Goal: Transaction & Acquisition: Purchase product/service

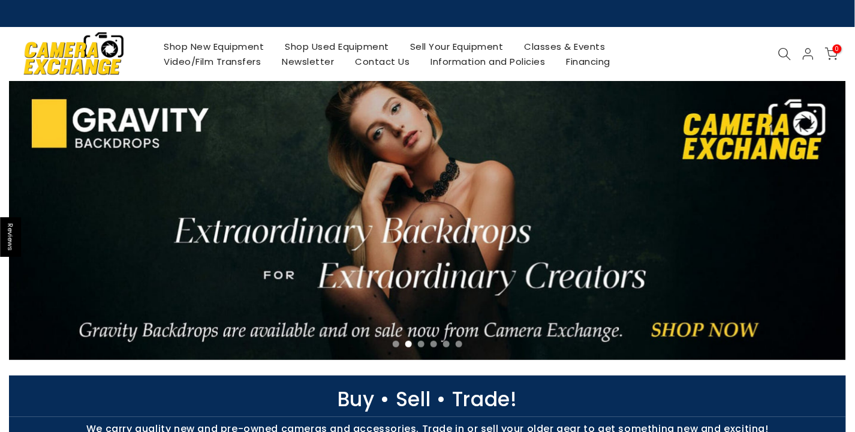
click at [778, 50] on icon at bounding box center [784, 53] width 13 height 13
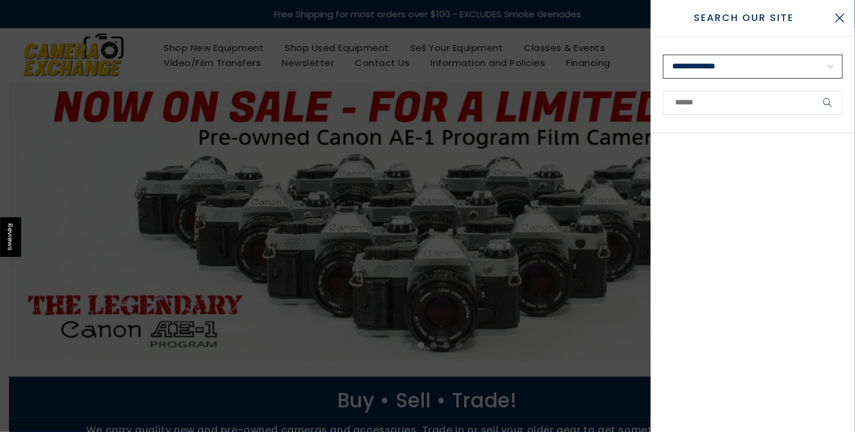
click at [714, 67] on select "**********" at bounding box center [753, 67] width 180 height 24
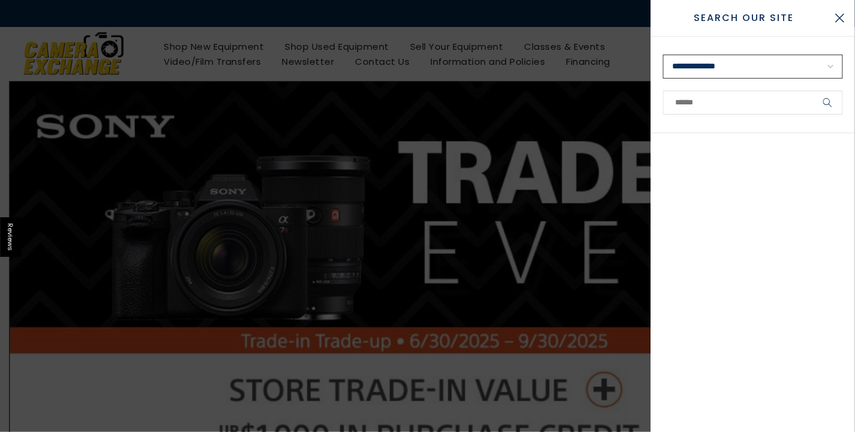
select select "**********"
click at [837, 18] on button "Close Search" at bounding box center [840, 18] width 30 height 30
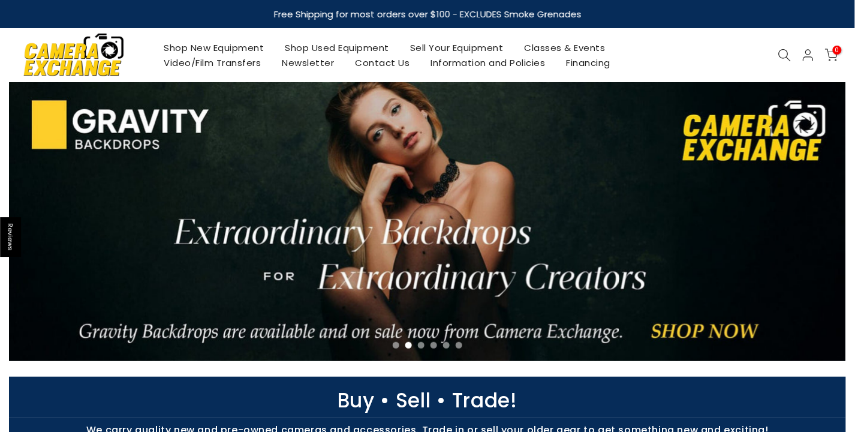
click at [785, 52] on icon at bounding box center [784, 55] width 13 height 13
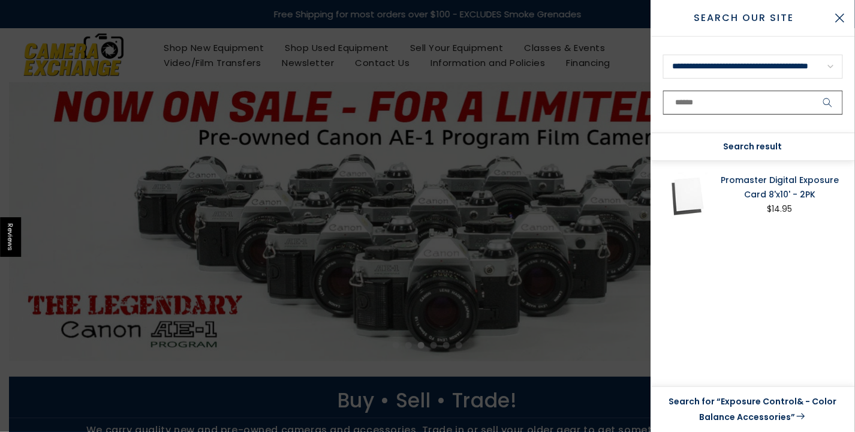
click at [708, 98] on input "text" at bounding box center [753, 103] width 180 height 24
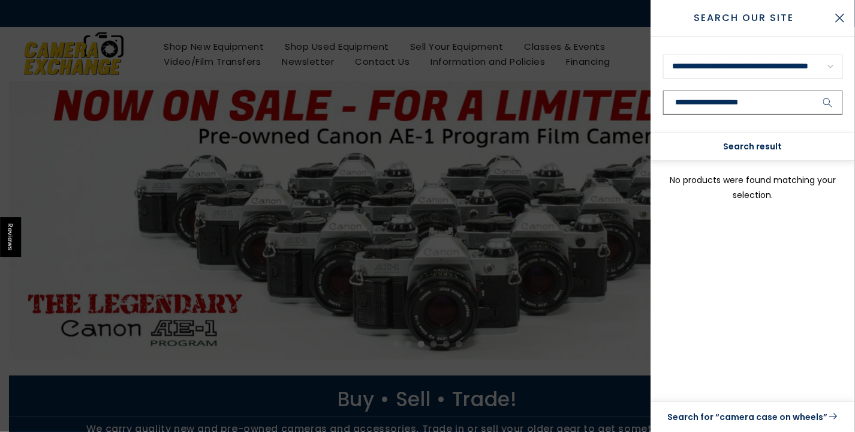
type input "**********"
click at [826, 96] on button "submit" at bounding box center [828, 103] width 30 height 24
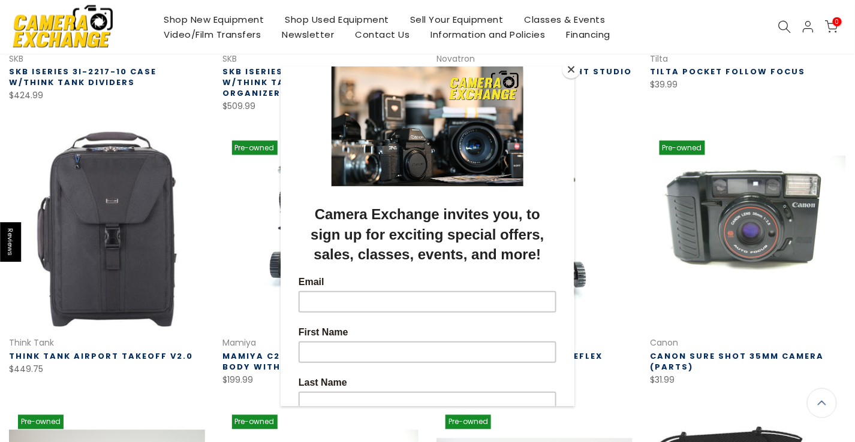
scroll to position [406, 0]
click at [326, 299] on input "Email" at bounding box center [427, 302] width 258 height 22
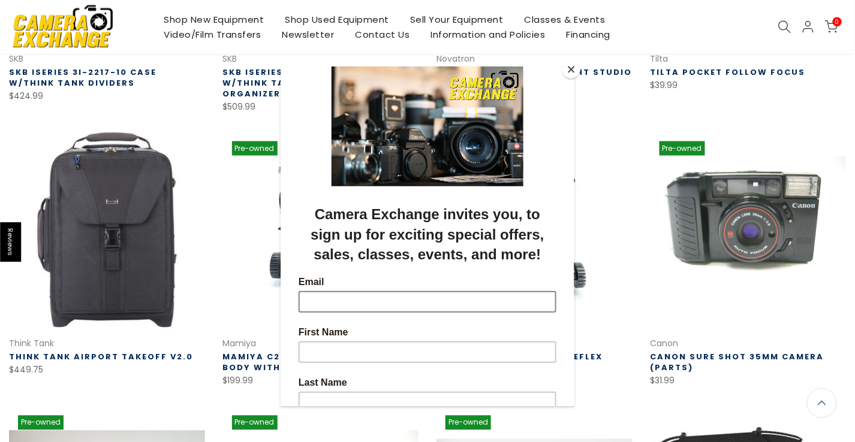
scroll to position [408, 0]
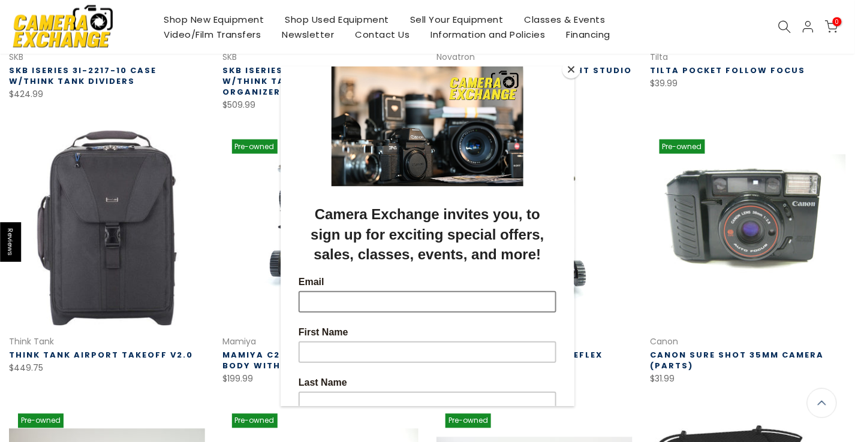
select select "********"
type input "**********"
type input "****"
type input "*********"
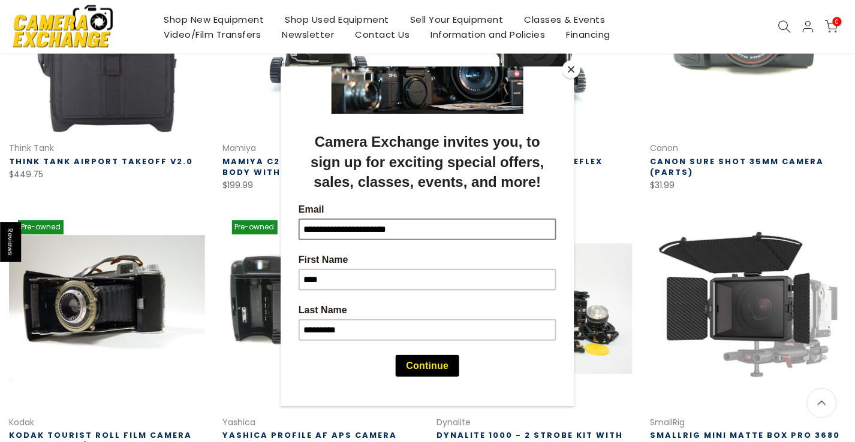
scroll to position [599, 0]
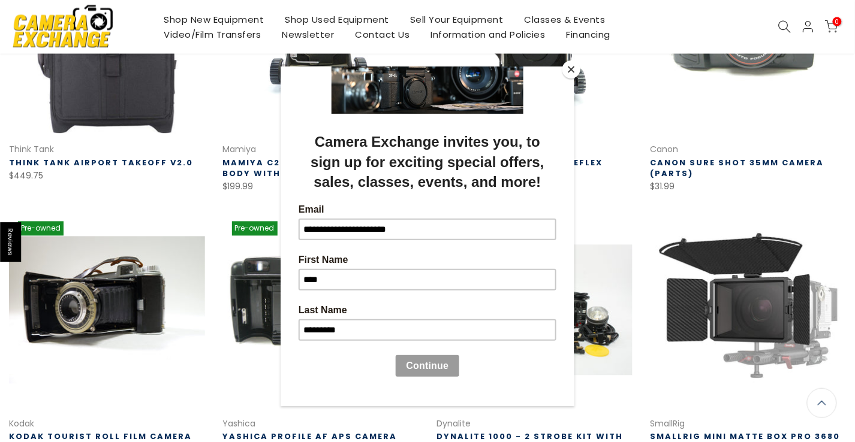
click at [429, 366] on button "Continue" at bounding box center [427, 366] width 64 height 22
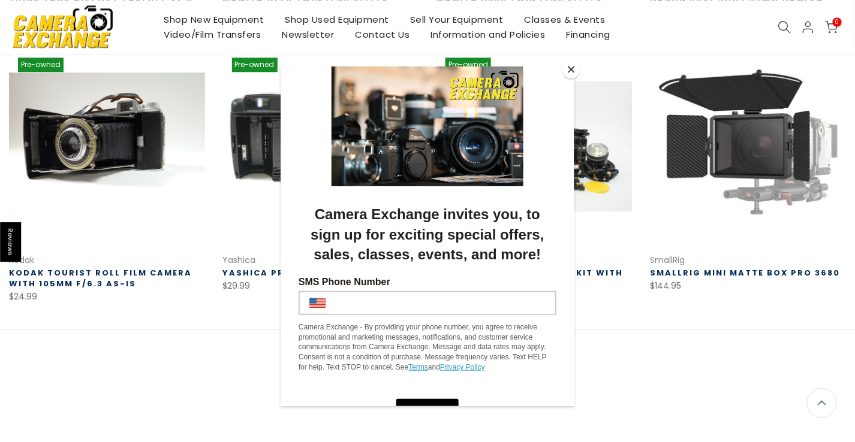
scroll to position [765, 0]
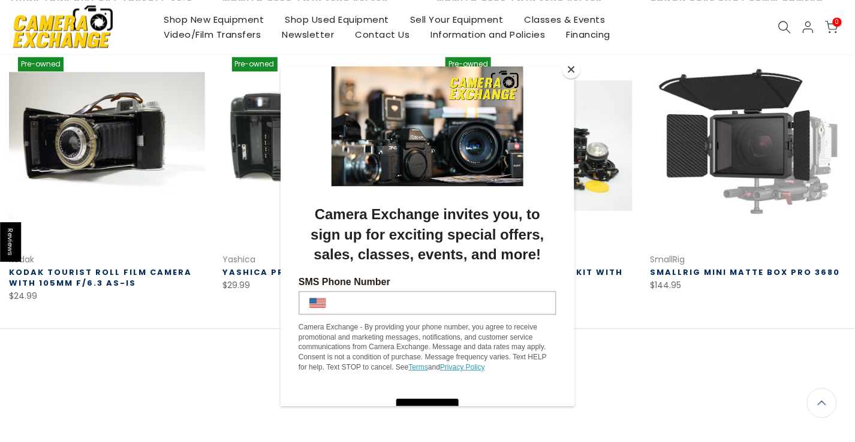
click at [571, 69] on button "Close" at bounding box center [571, 70] width 18 height 18
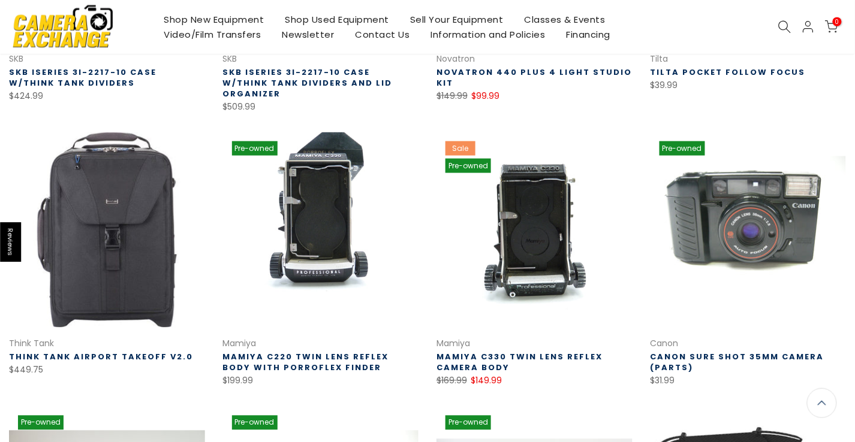
scroll to position [408, 0]
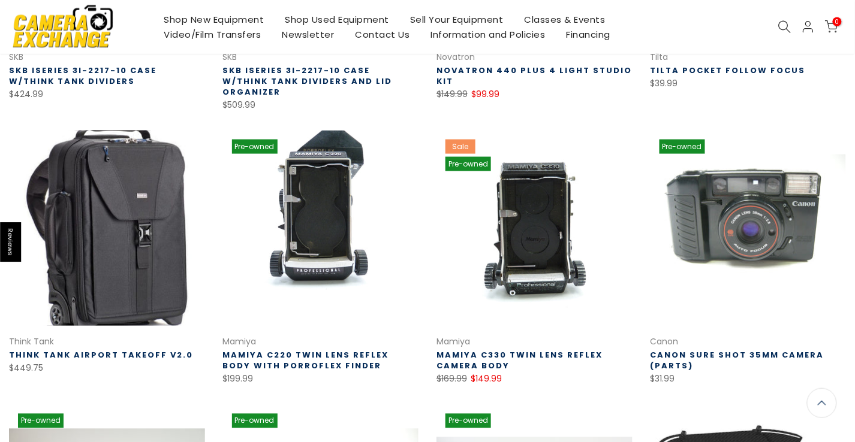
click at [85, 210] on link at bounding box center [107, 229] width 196 height 196
click at [90, 207] on link at bounding box center [107, 229] width 196 height 196
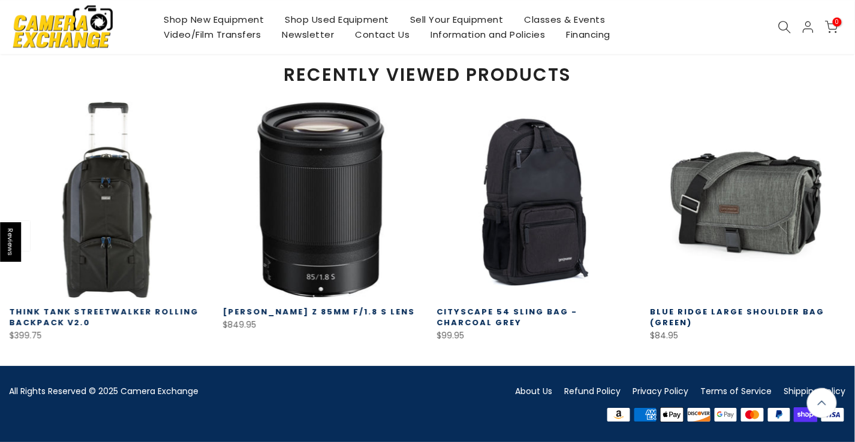
scroll to position [1069, 0]
click at [29, 195] on button "Previous" at bounding box center [21, 200] width 24 height 24
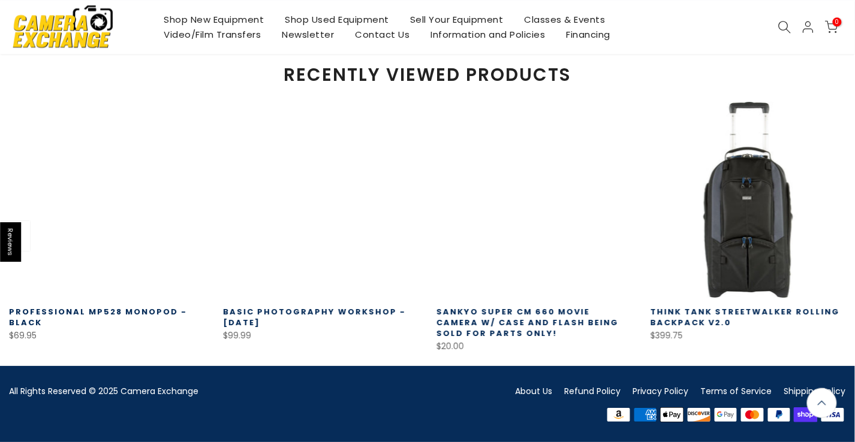
click at [830, 198] on icon "Next" at bounding box center [834, 199] width 8 height 8
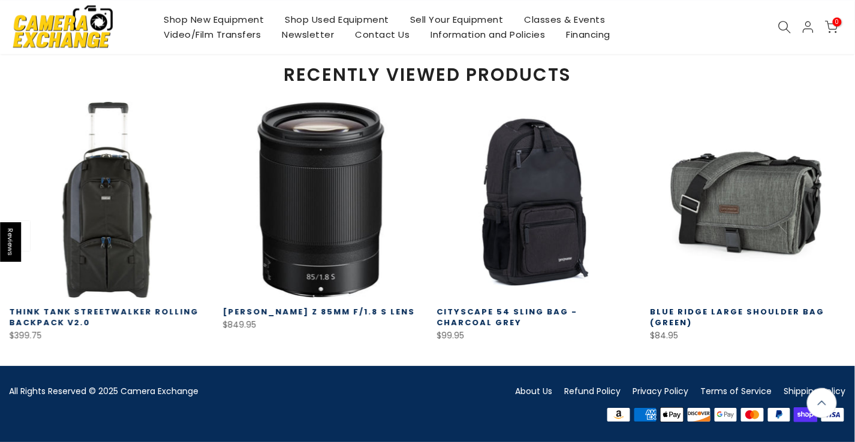
click at [831, 200] on icon "Next" at bounding box center [834, 199] width 8 height 8
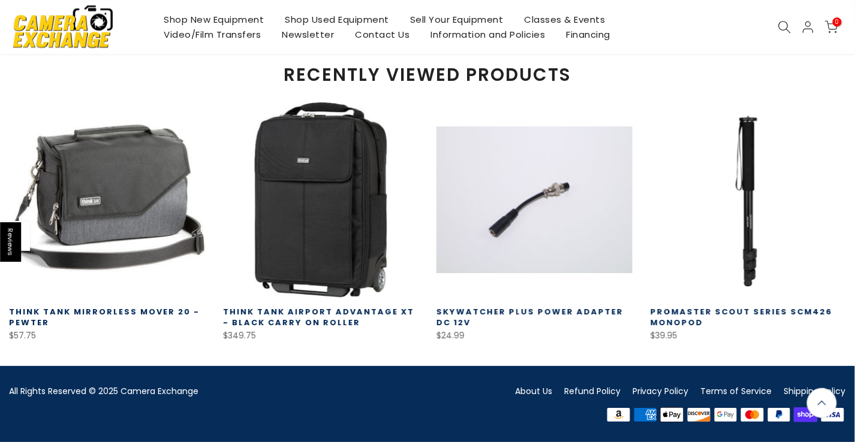
click at [200, 318] on link "Think Tank Mirrorless Mover 20 - Pewter" at bounding box center [104, 317] width 191 height 22
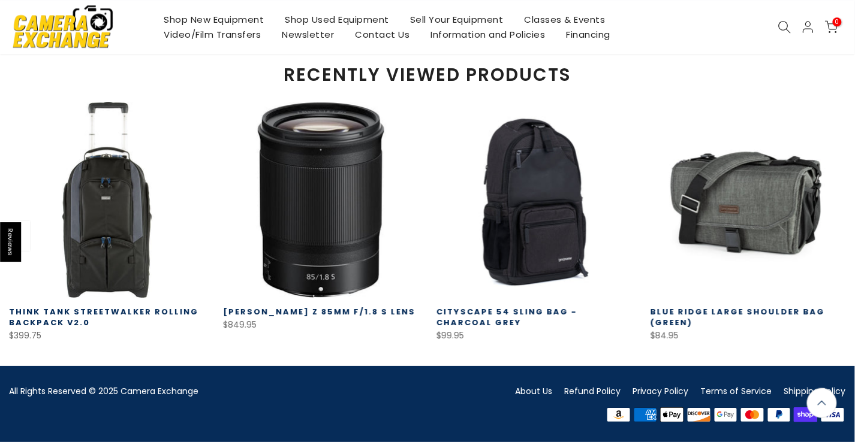
click at [833, 200] on icon "Next" at bounding box center [834, 199] width 8 height 8
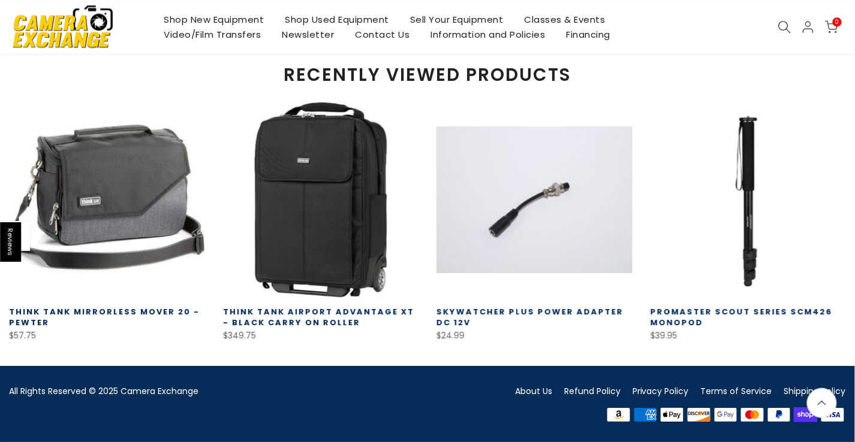
click at [830, 203] on icon "Next" at bounding box center [834, 199] width 8 height 8
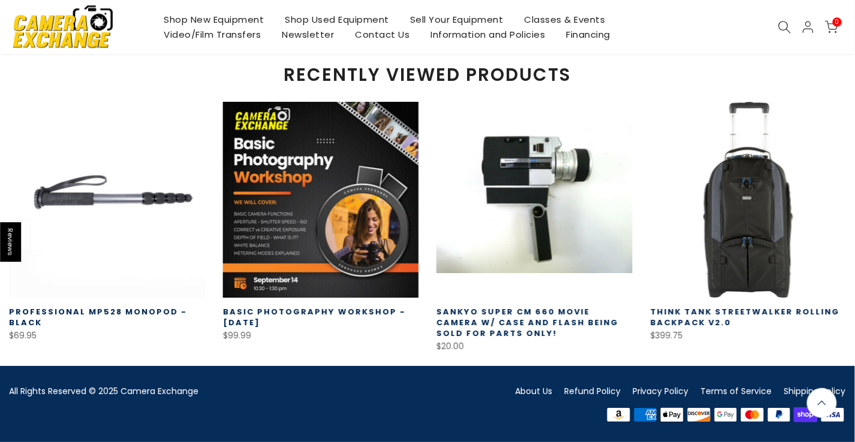
scroll to position [1068, 0]
click at [832, 198] on icon "Next" at bounding box center [834, 199] width 8 height 8
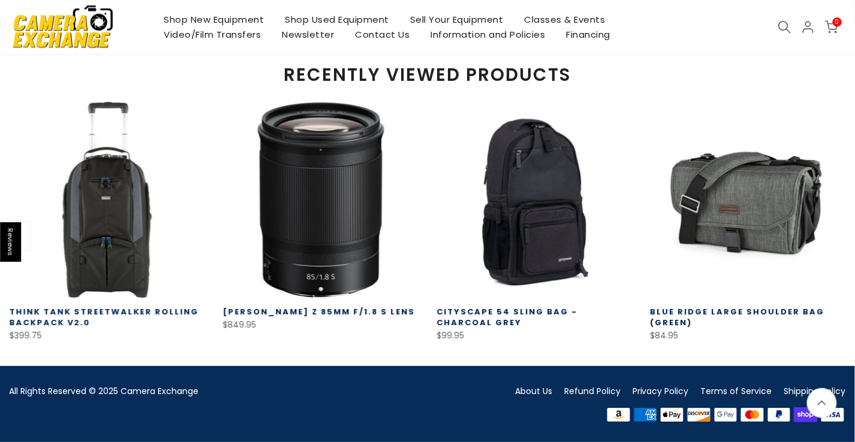
scroll to position [1069, 0]
click at [105, 314] on link "Think Tank StreetWalker Rolling Backpack V2.0" at bounding box center [103, 317] width 189 height 22
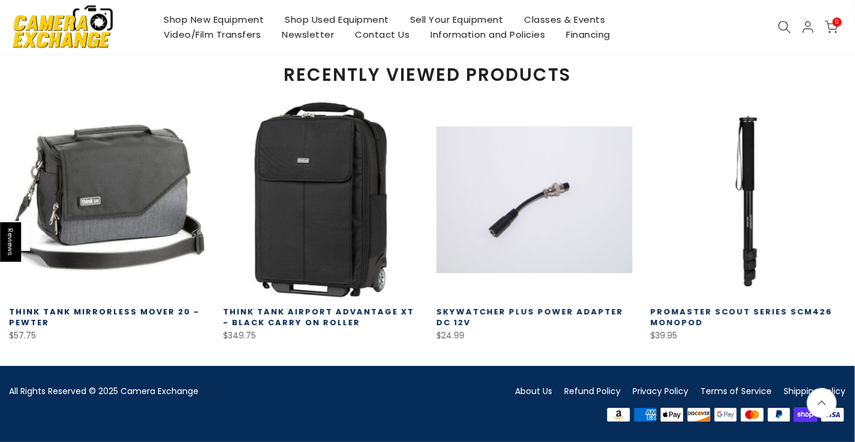
click at [282, 318] on link "Think Tank Airport Advantage XT - Black Carry On Roller" at bounding box center [318, 317] width 191 height 22
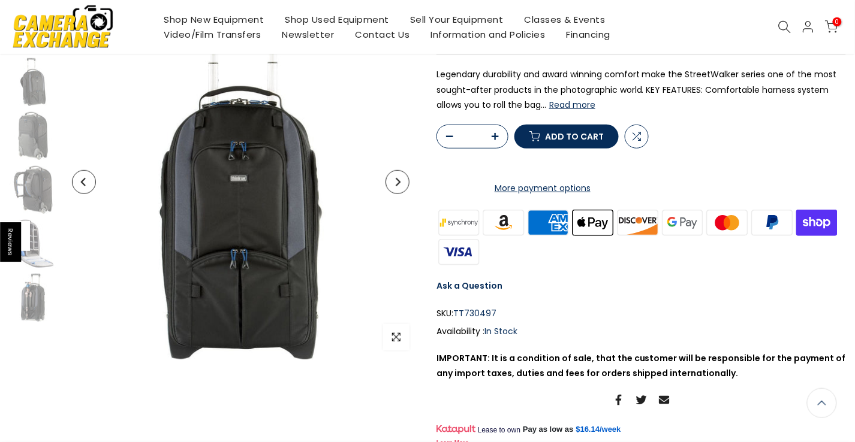
scroll to position [154, 0]
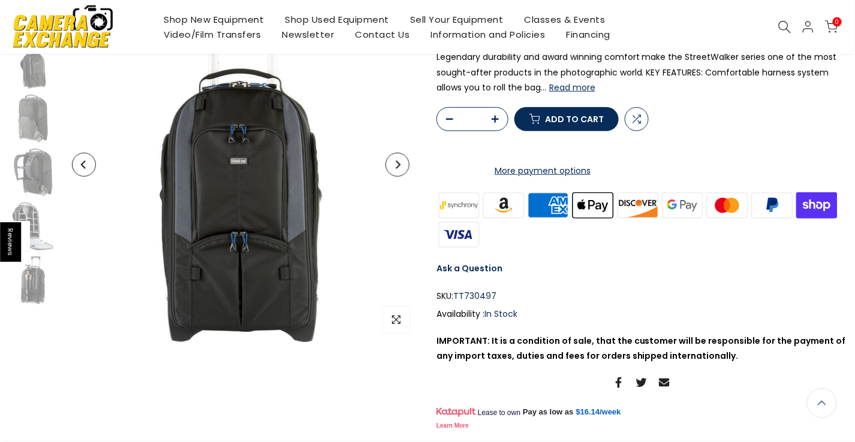
click at [572, 88] on button "Read more" at bounding box center [572, 87] width 46 height 11
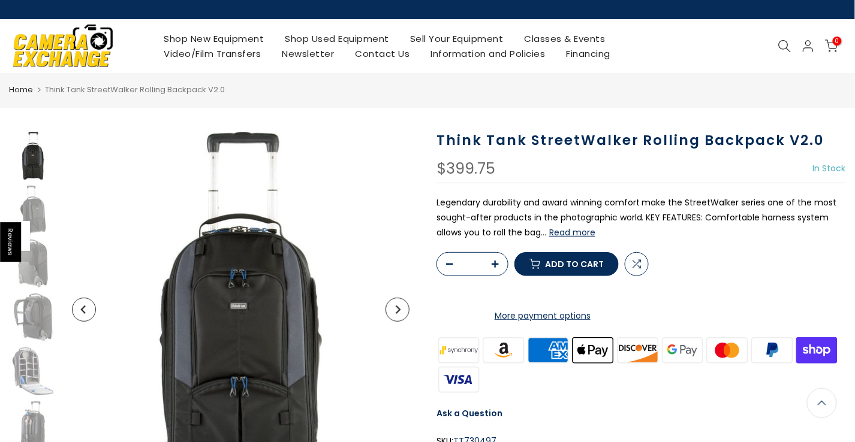
scroll to position [0, 0]
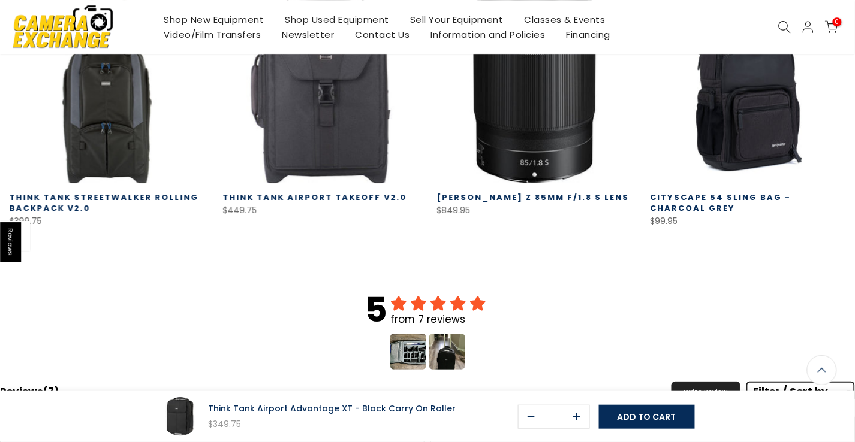
scroll to position [1088, 0]
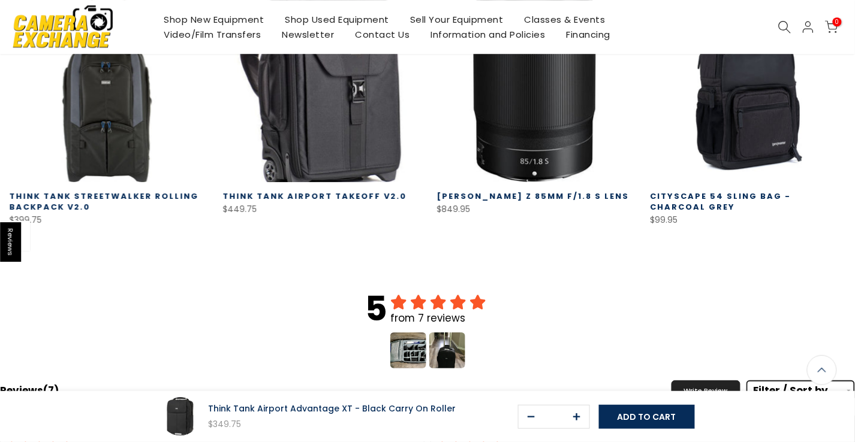
click at [291, 206] on link "Add to cart" at bounding box center [345, 194] width 148 height 24
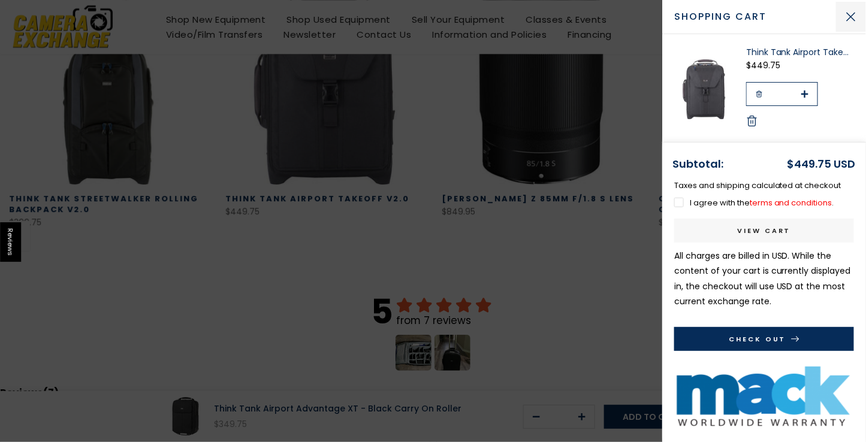
click at [848, 10] on button "Close Cart" at bounding box center [851, 17] width 30 height 30
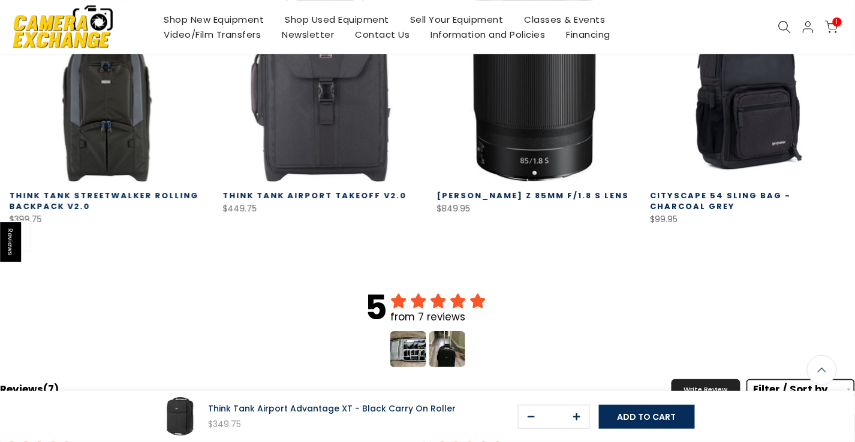
scroll to position [1087, 0]
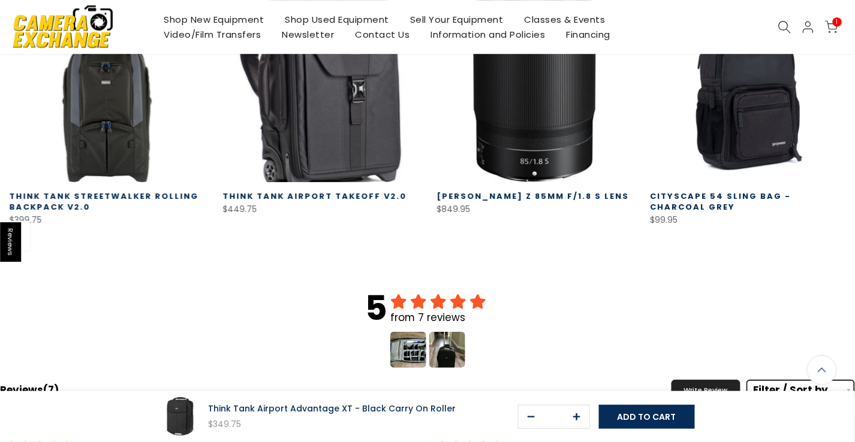
click at [321, 120] on link at bounding box center [321, 84] width 196 height 196
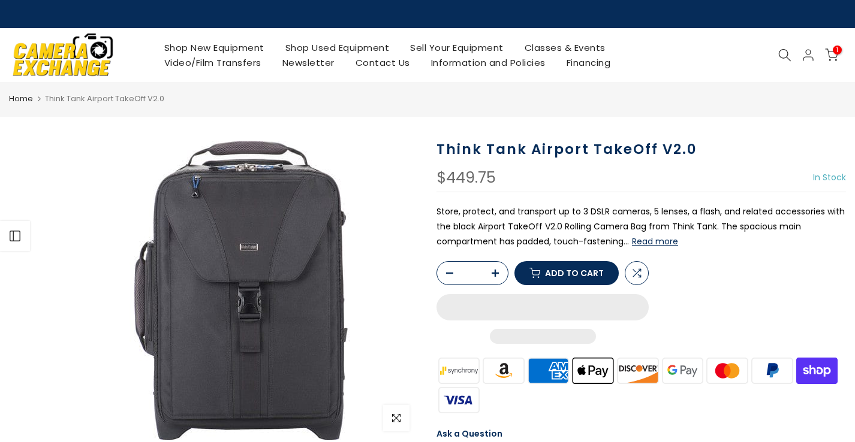
click at [658, 244] on button "Read more" at bounding box center [655, 241] width 46 height 11
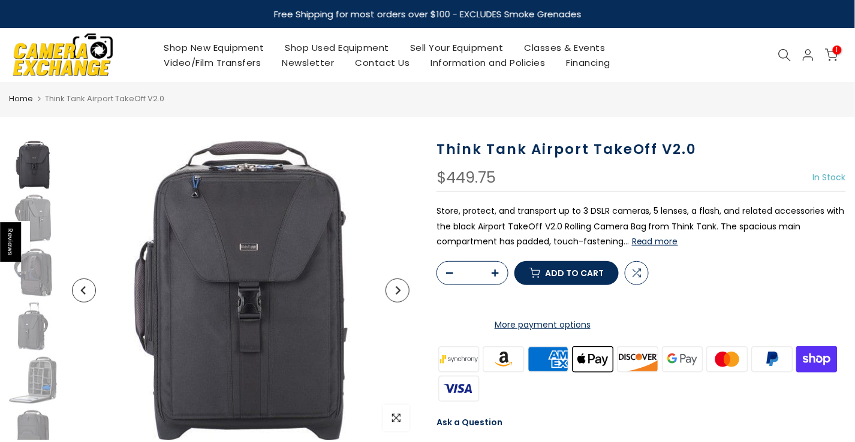
click at [647, 243] on button "Read more" at bounding box center [655, 241] width 46 height 11
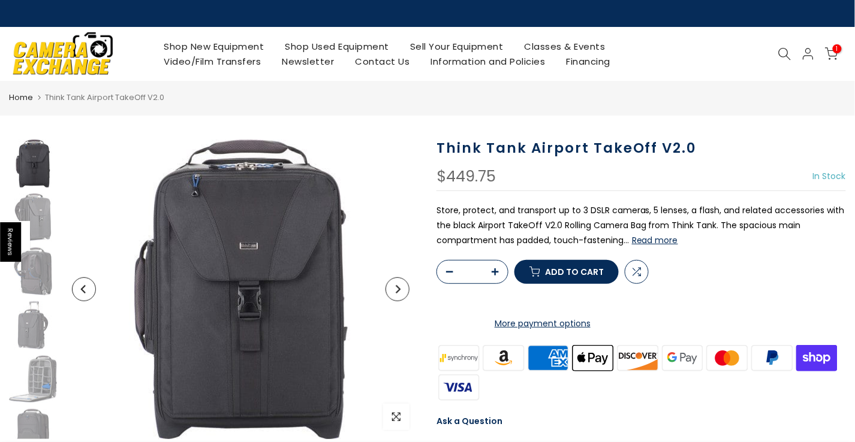
click at [647, 240] on button "Read more" at bounding box center [655, 240] width 46 height 11
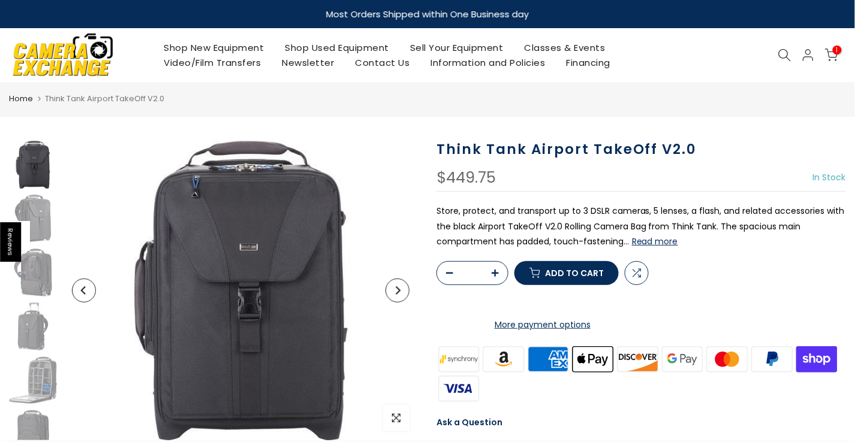
click at [780, 55] on icon at bounding box center [784, 55] width 13 height 13
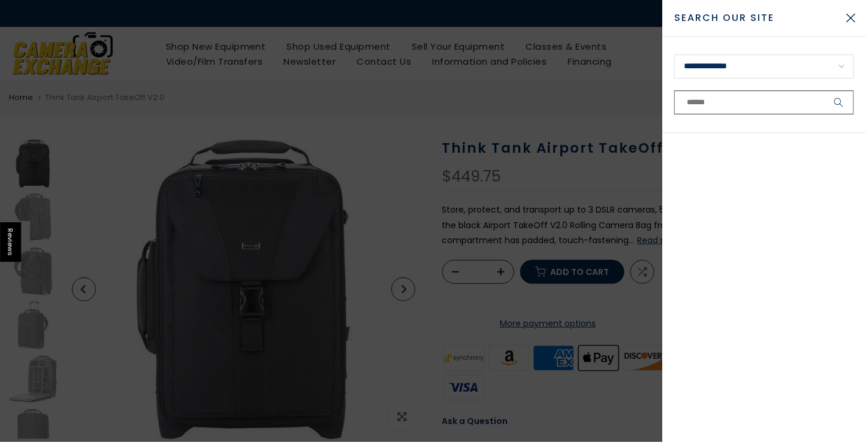
click at [706, 102] on input "text" at bounding box center [764, 103] width 180 height 24
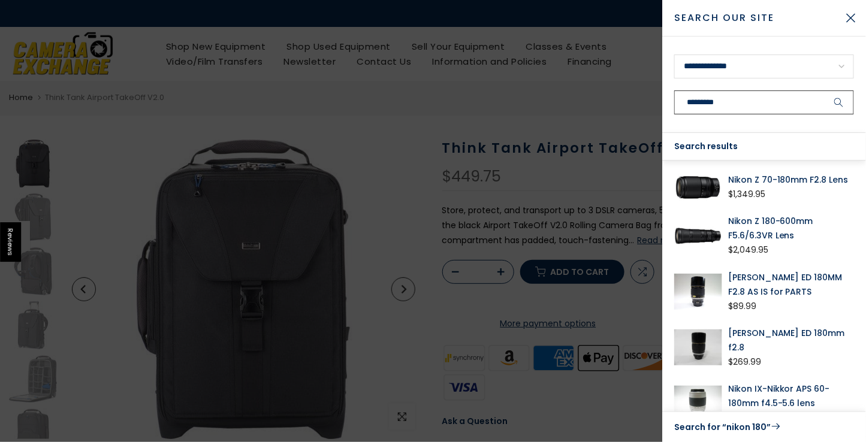
type input "*********"
click at [761, 224] on link "Nikon Z 180-600mm F5.6/6.3VR Lens" at bounding box center [791, 228] width 126 height 29
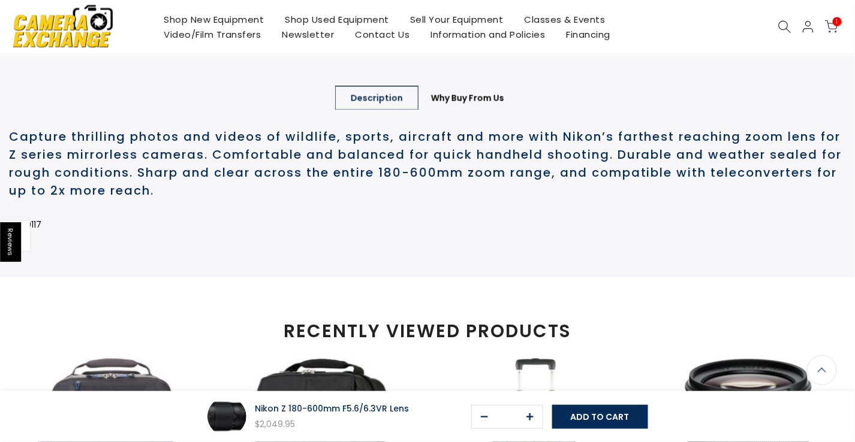
scroll to position [566, 0]
click at [358, 111] on link "Description" at bounding box center [376, 99] width 83 height 24
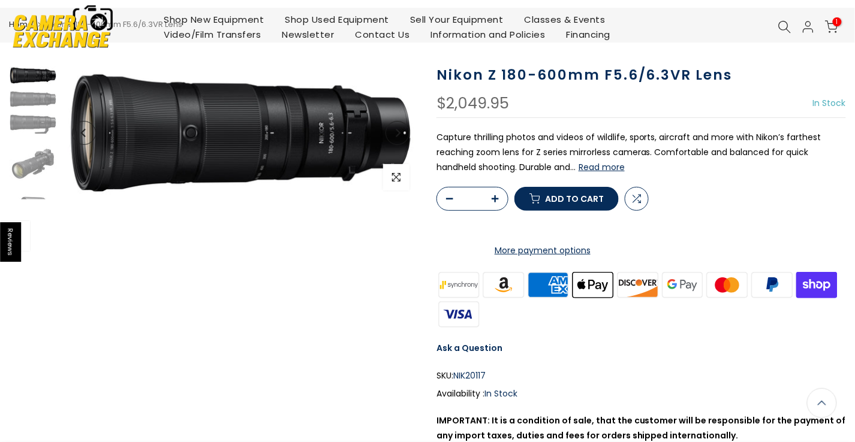
scroll to position [0, 0]
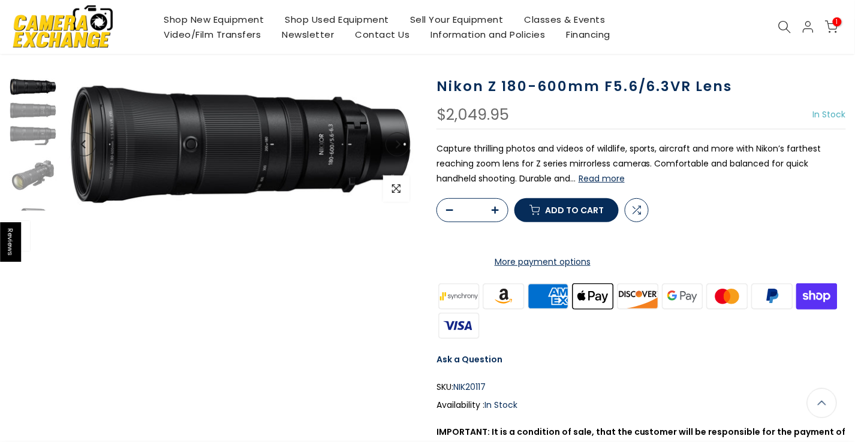
click at [591, 176] on button "Read more" at bounding box center [601, 178] width 46 height 11
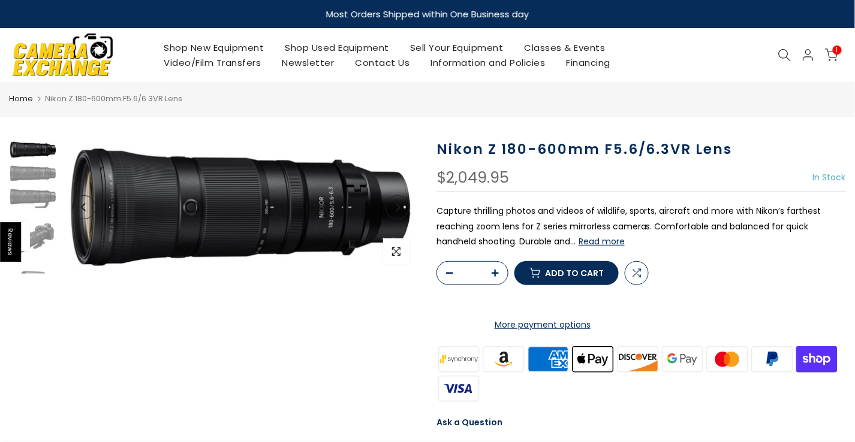
click at [779, 51] on icon at bounding box center [784, 55] width 13 height 13
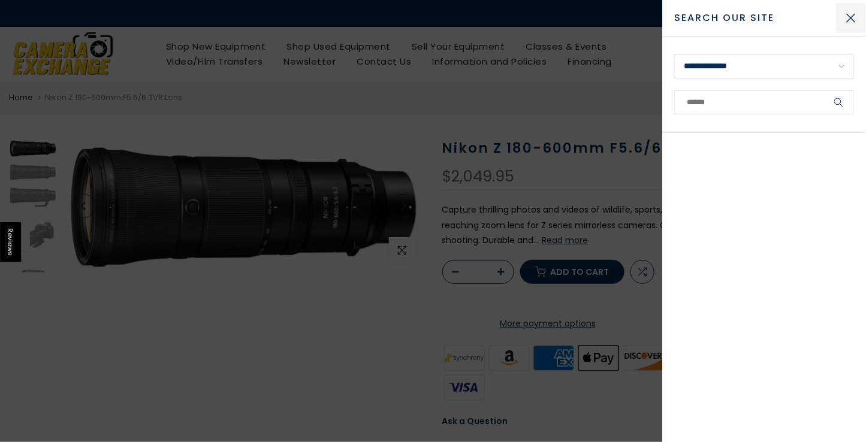
click at [842, 19] on button "Close Search" at bounding box center [851, 18] width 30 height 30
